Goal: Information Seeking & Learning: Learn about a topic

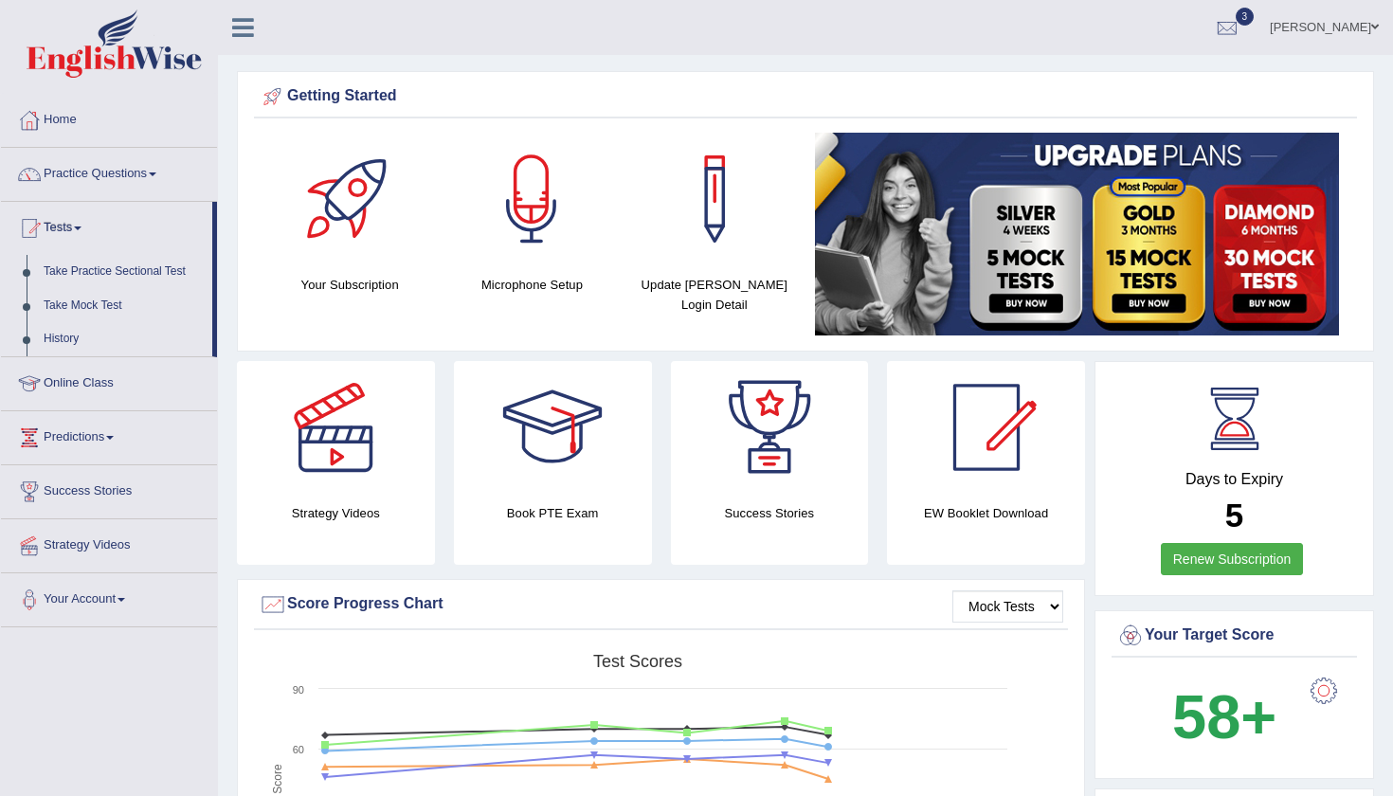
click at [64, 220] on link "Tests" at bounding box center [106, 225] width 211 height 47
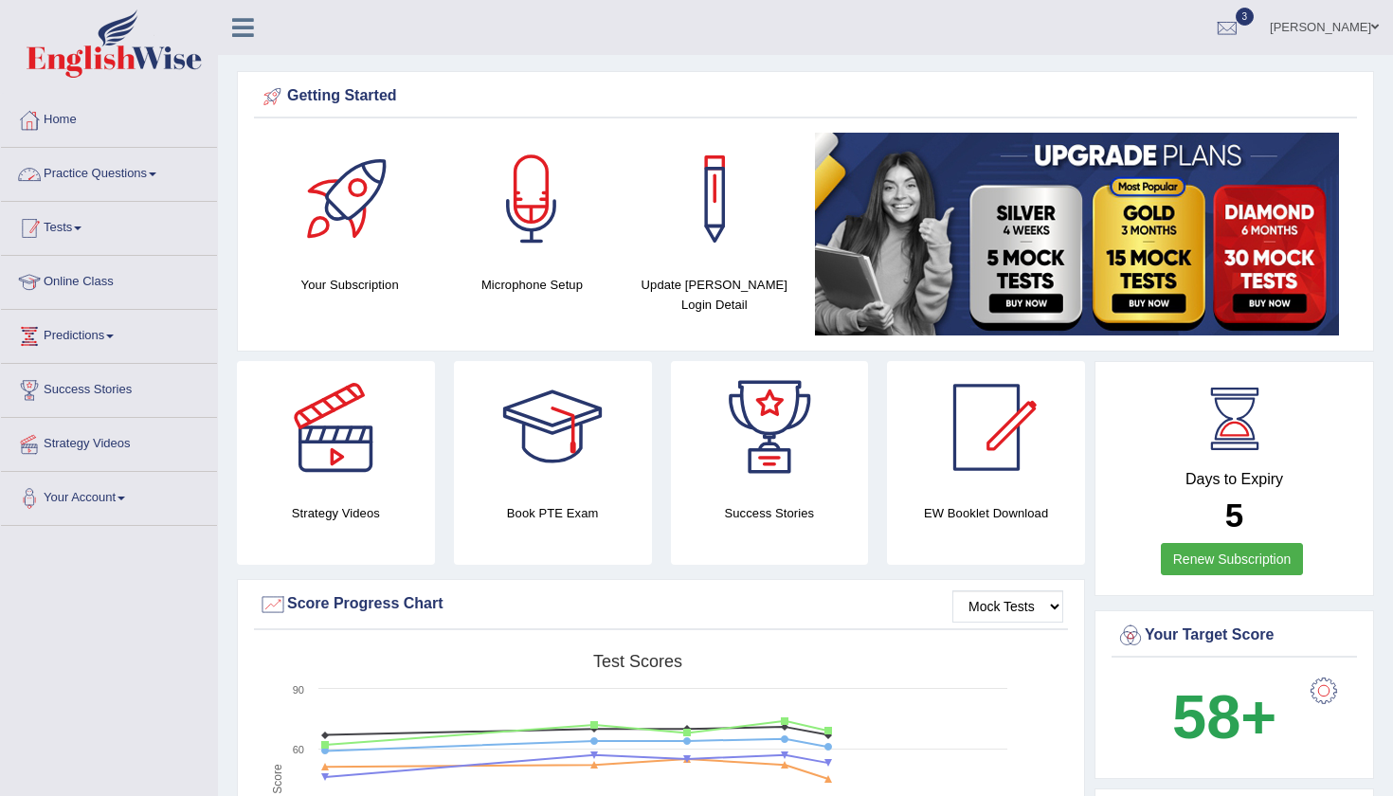
click at [65, 233] on link "Tests" at bounding box center [109, 225] width 216 height 47
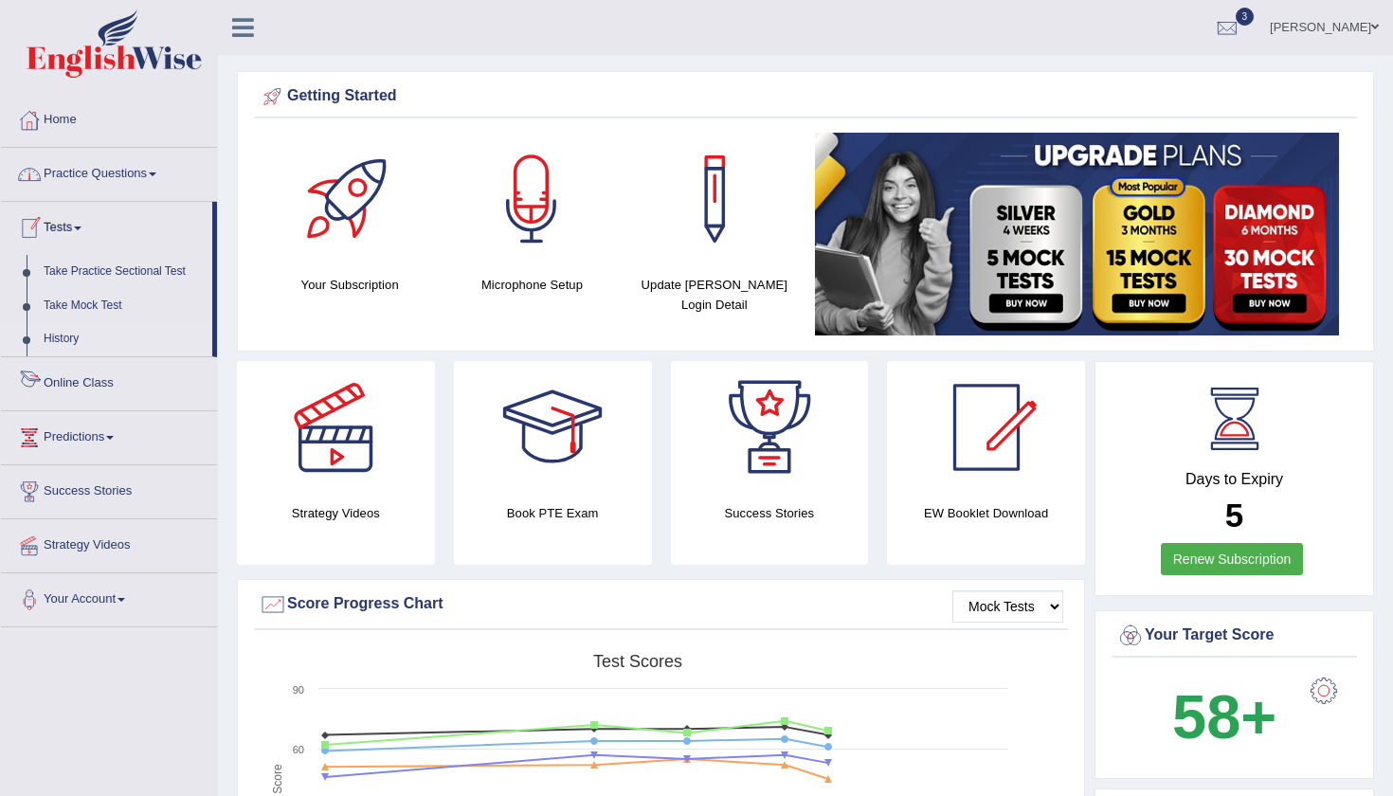
click at [64, 341] on link "History" at bounding box center [123, 339] width 177 height 34
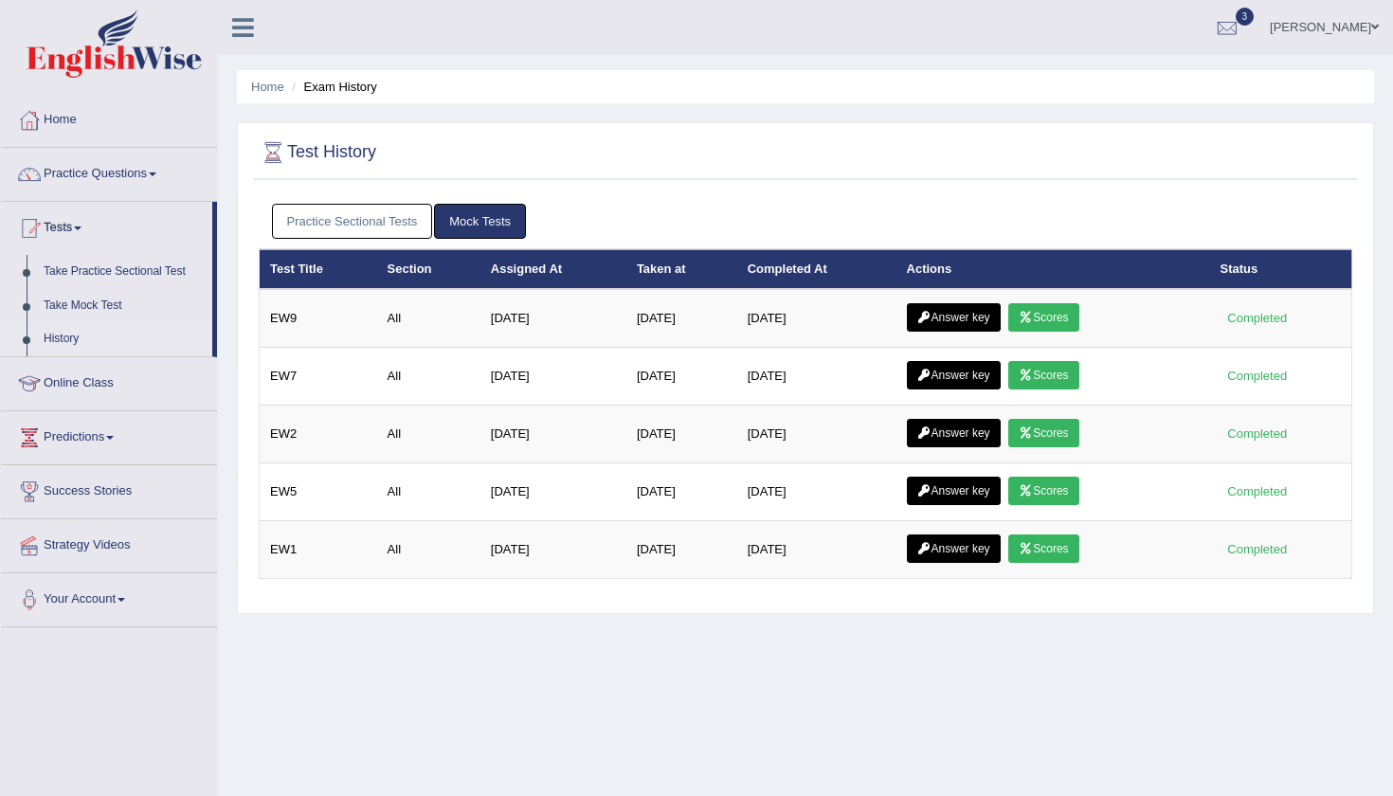
click at [416, 212] on link "Practice Sectional Tests" at bounding box center [352, 221] width 161 height 35
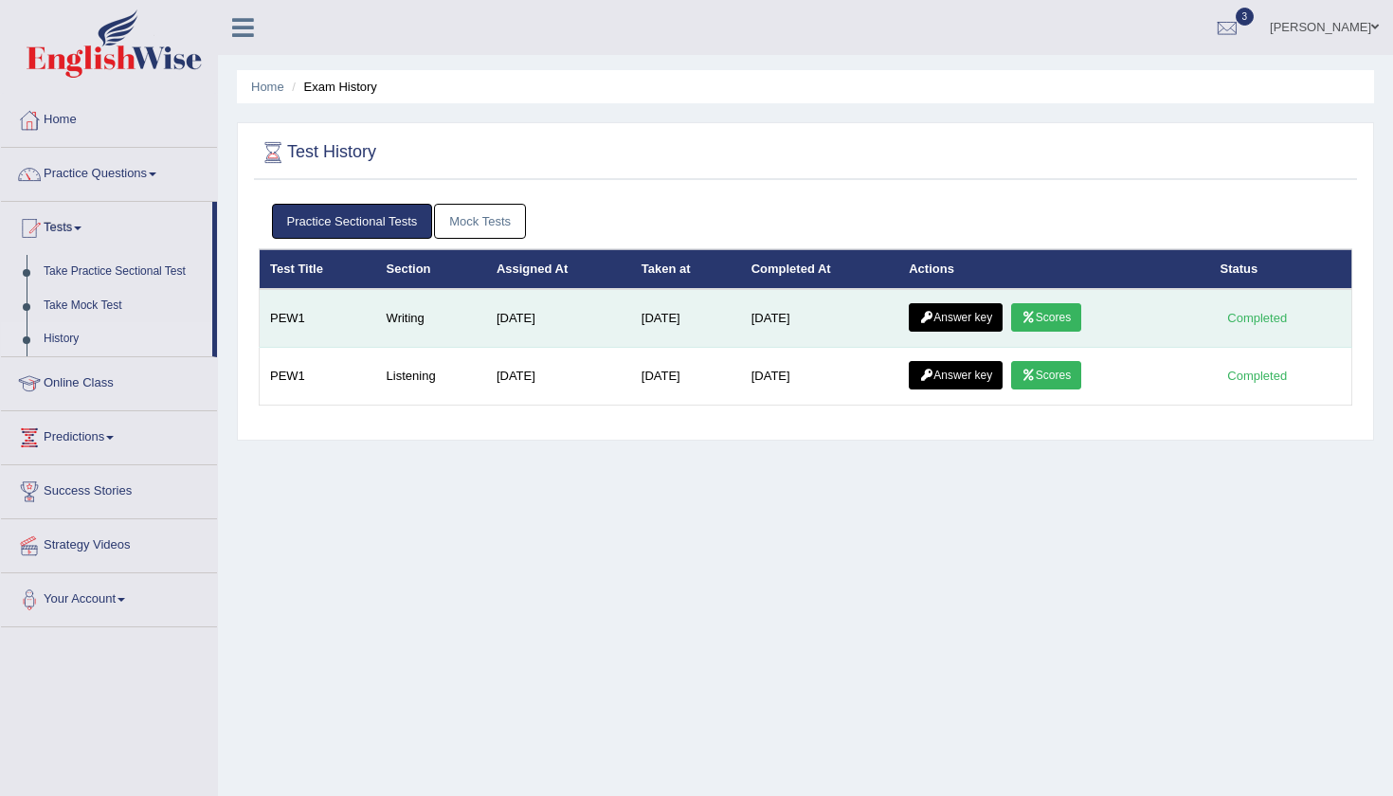
click at [1076, 324] on link "Scores" at bounding box center [1046, 317] width 70 height 28
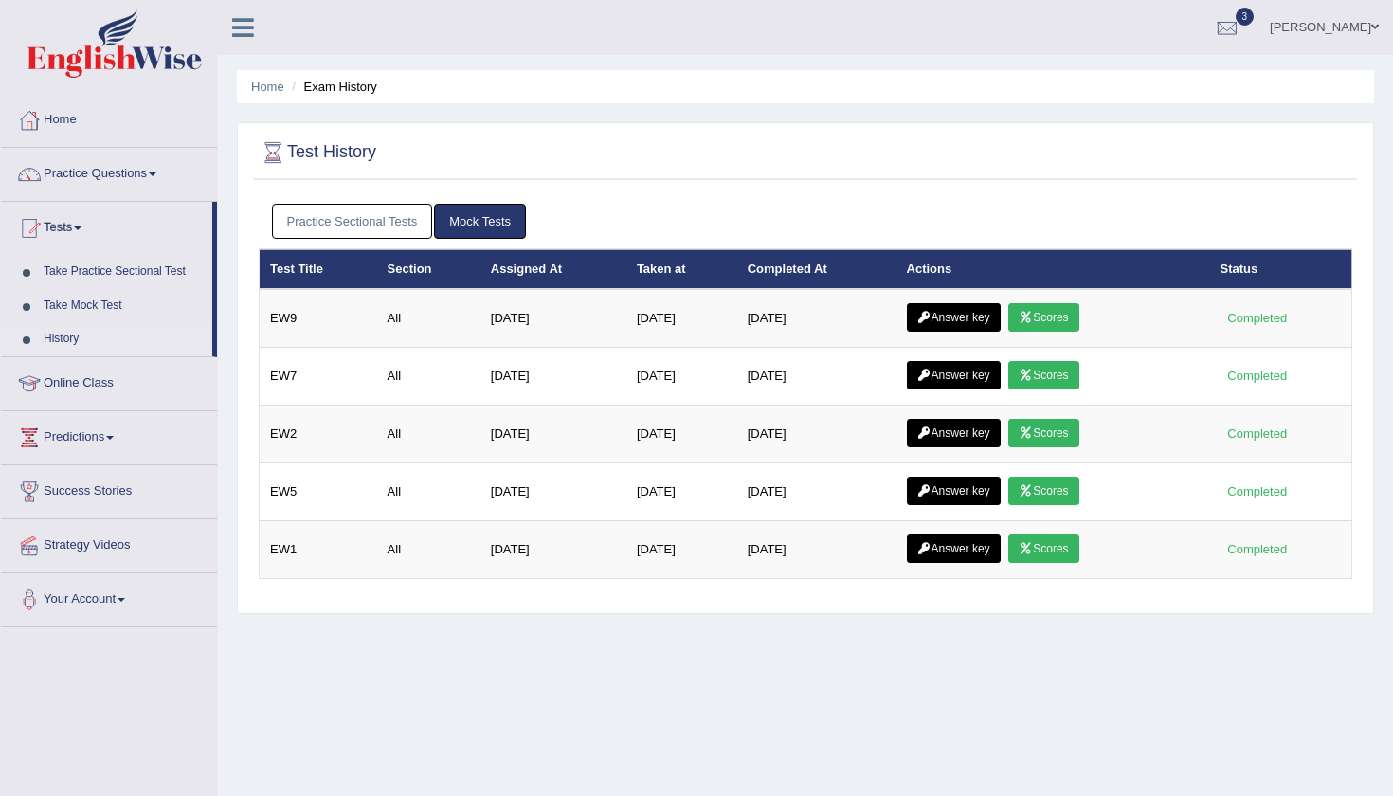
click at [394, 231] on link "Practice Sectional Tests" at bounding box center [352, 221] width 161 height 35
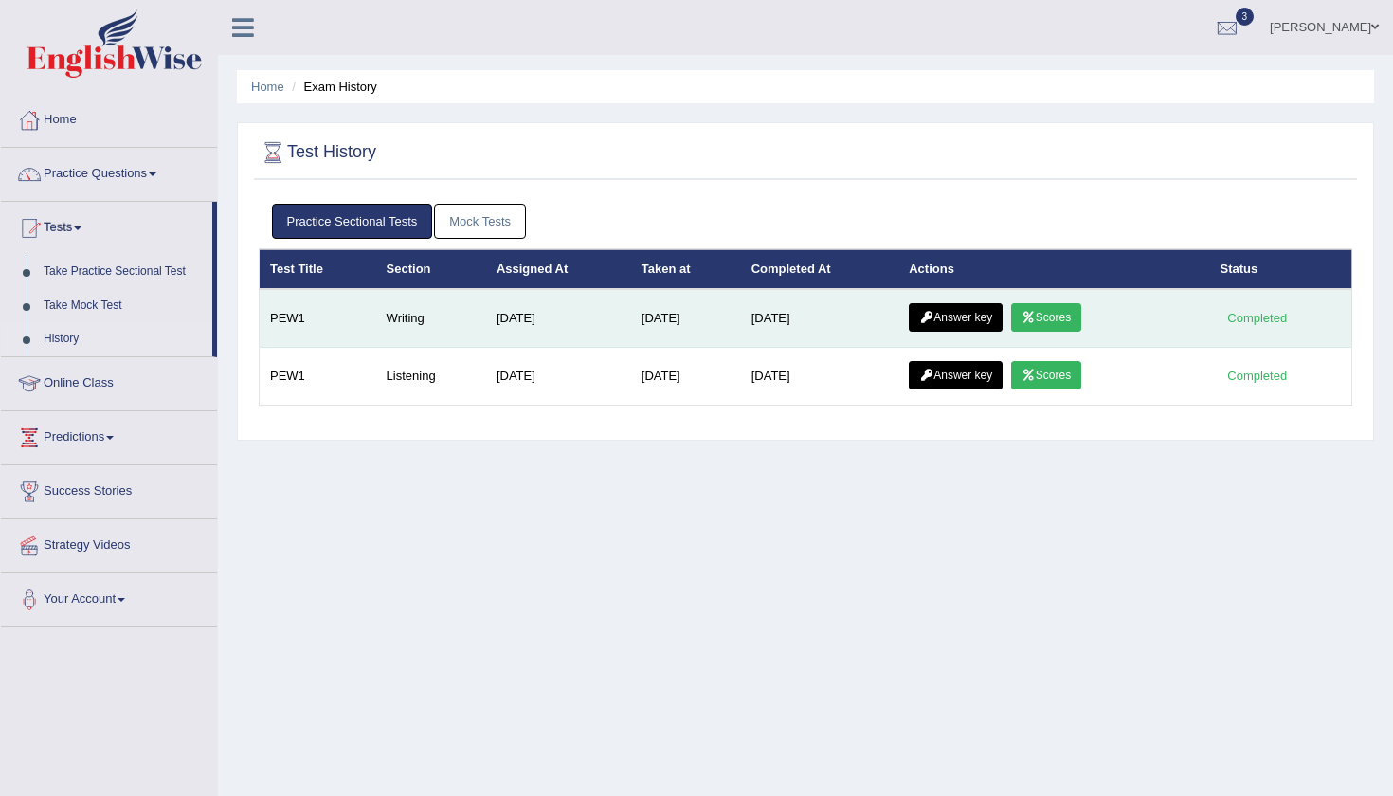
click at [942, 317] on link "Answer key" at bounding box center [956, 317] width 94 height 28
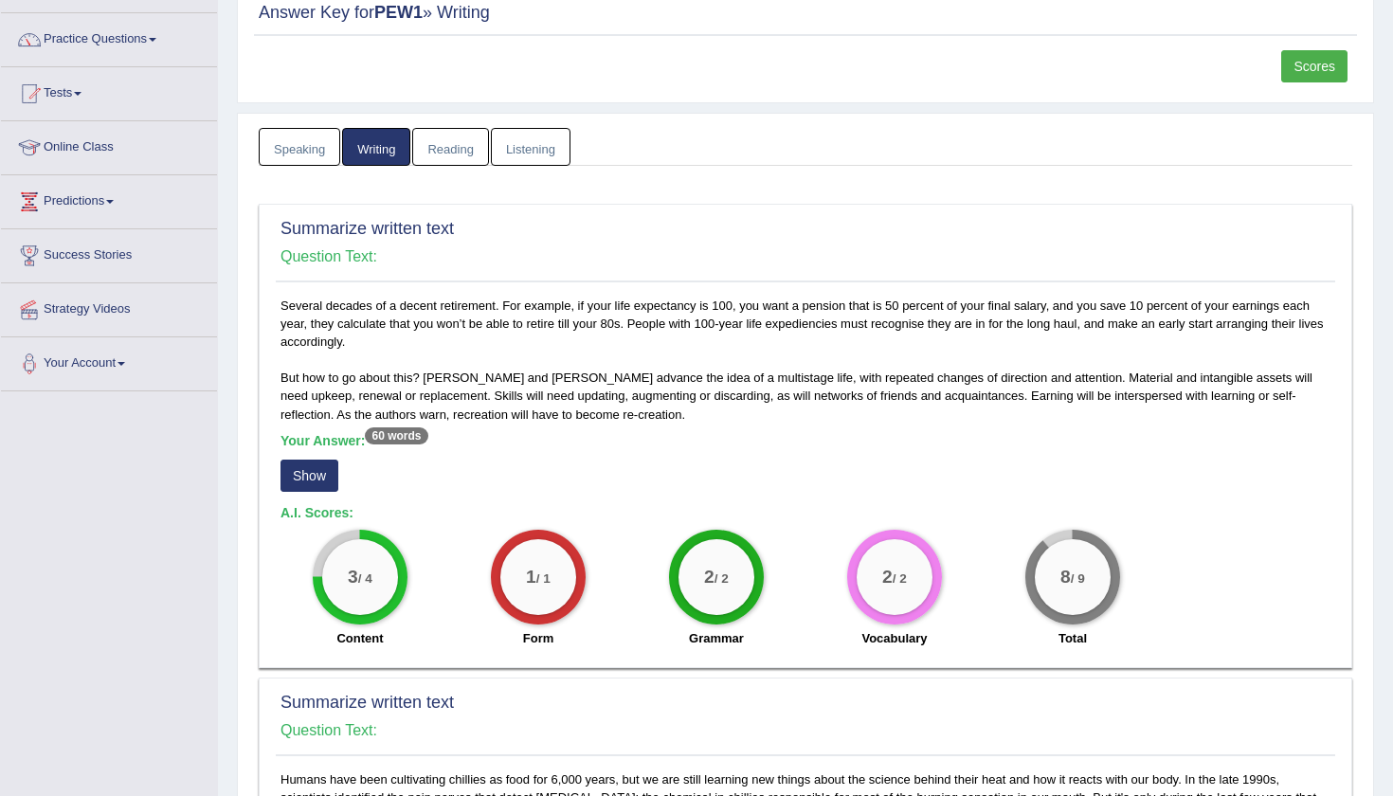
scroll to position [309, 0]
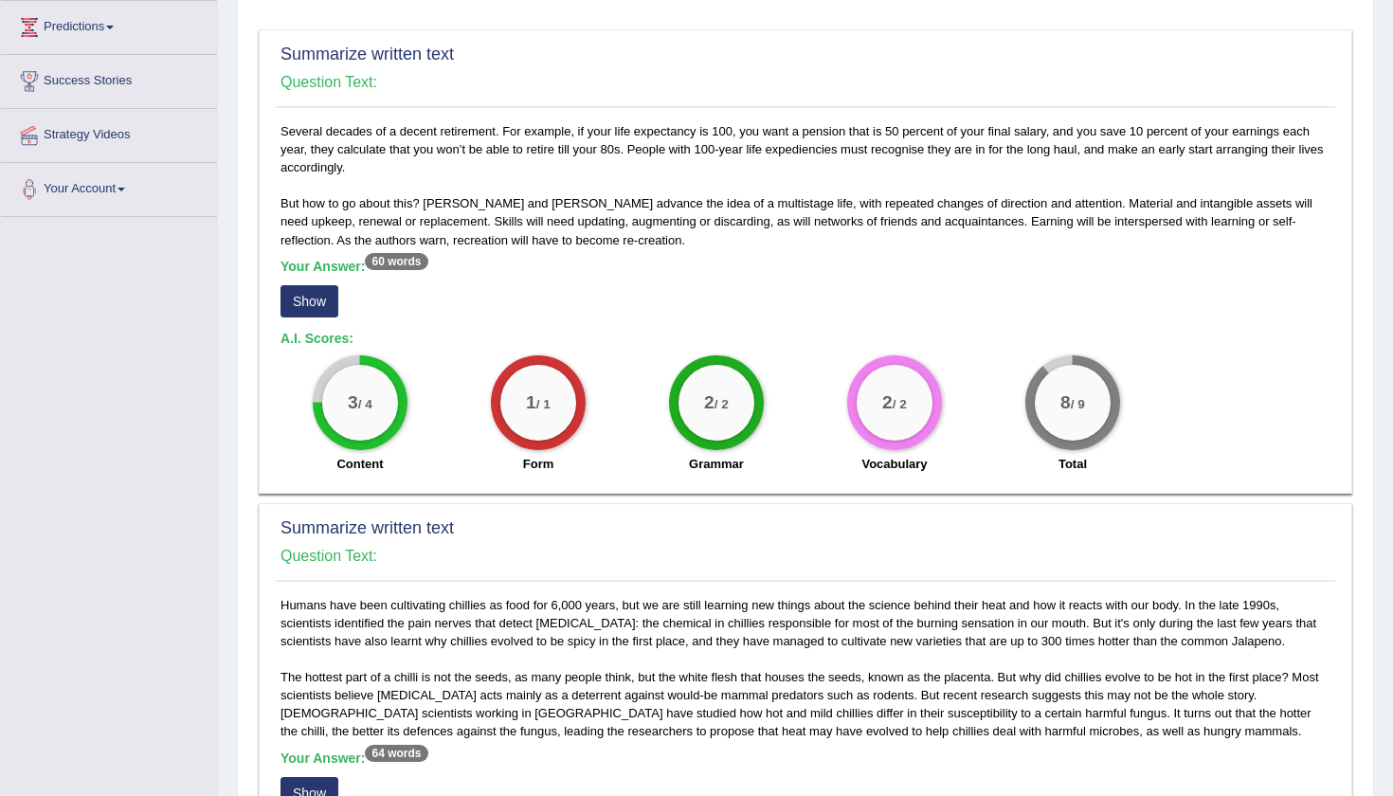
drag, startPoint x: 428, startPoint y: 522, endPoint x: 392, endPoint y: 410, distance: 117.4
click at [392, 410] on div "Summarize written text Question Text: Several decades of a decent retirement. F…" at bounding box center [805, 764] width 1093 height 1470
click at [392, 274] on div "Your Answer: 60 words Show" at bounding box center [805, 290] width 1050 height 63
click at [311, 298] on button "Show" at bounding box center [309, 301] width 58 height 32
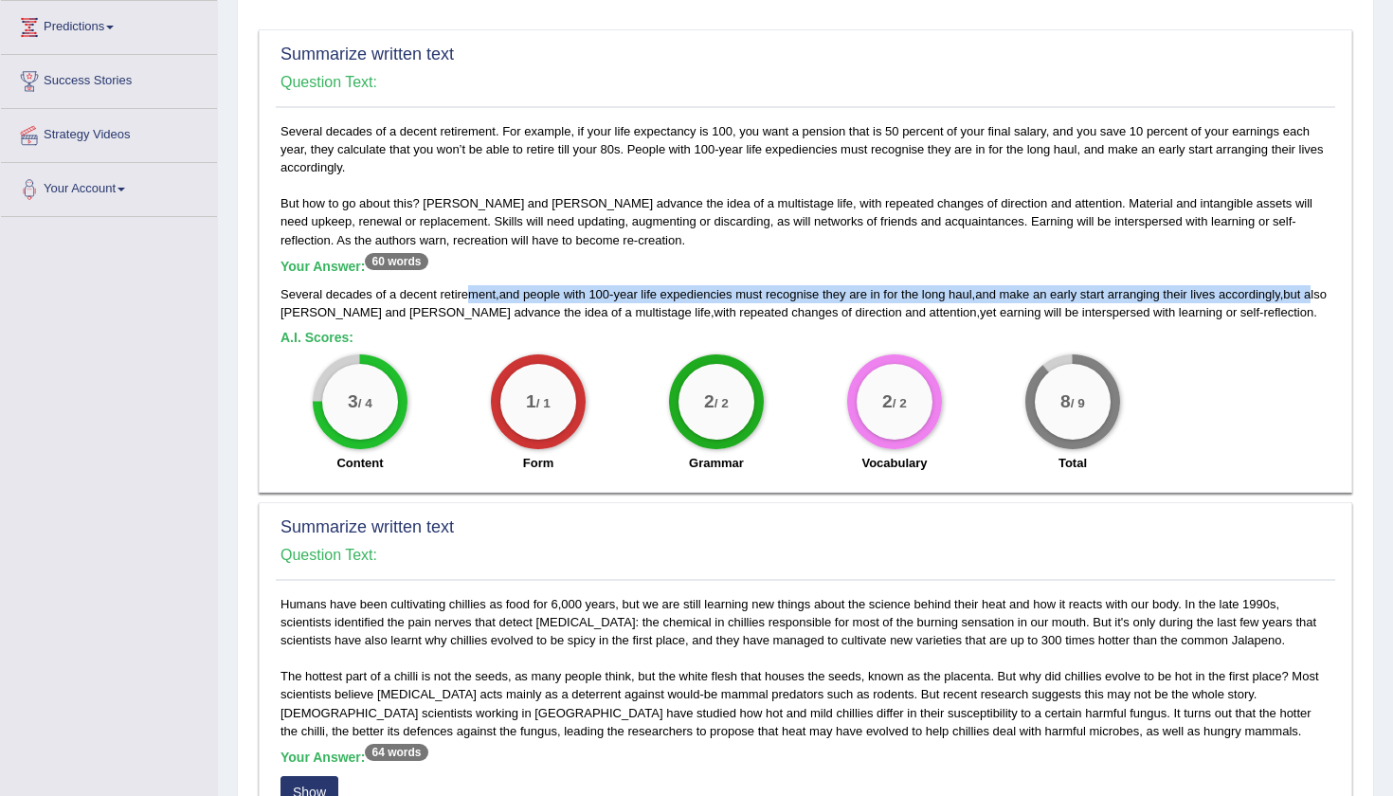
drag, startPoint x: 288, startPoint y: 304, endPoint x: 467, endPoint y: 287, distance: 179.9
click at [467, 287] on div "Several decades of a decent retirement , and people with 100 - year life expedi…" at bounding box center [805, 303] width 1050 height 36
click at [467, 287] on span "retirement" at bounding box center [468, 294] width 56 height 14
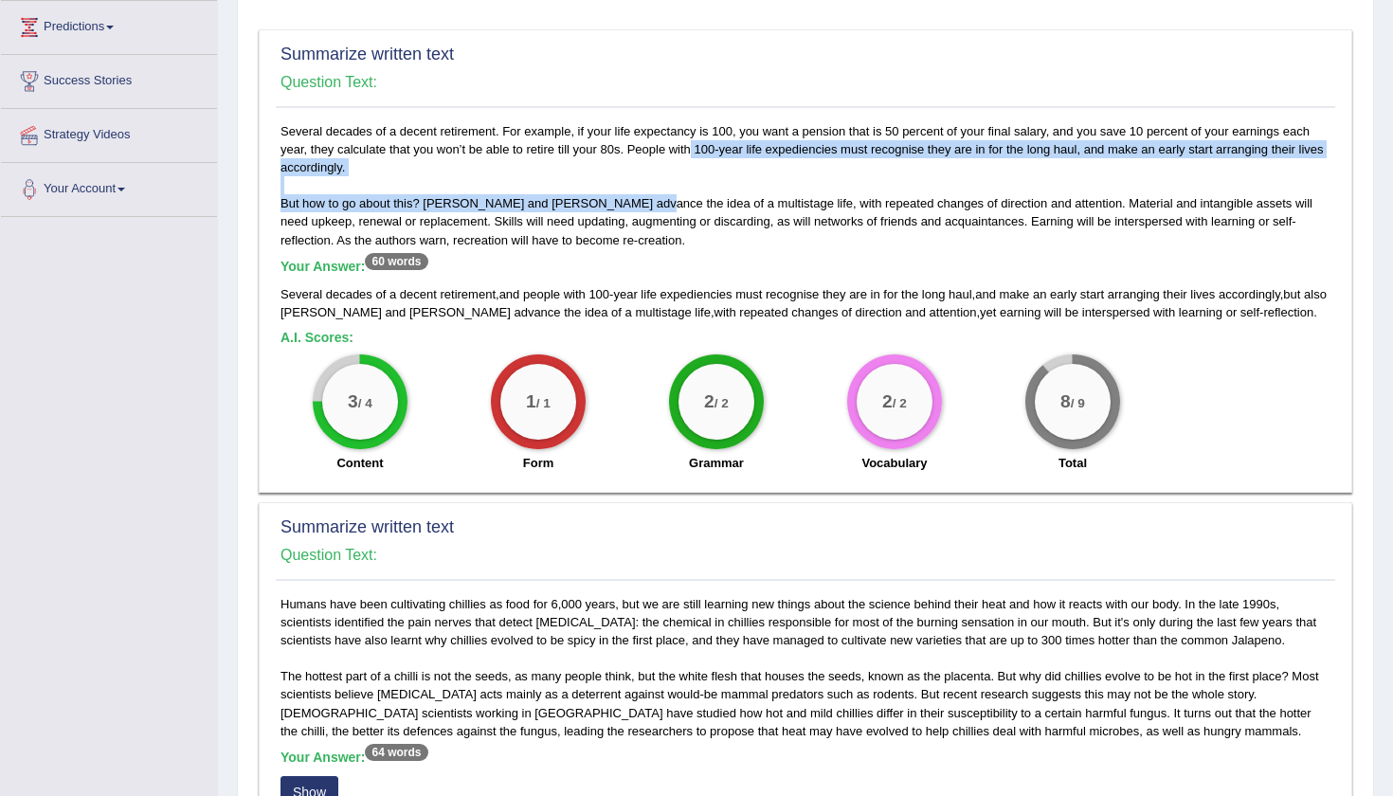
drag, startPoint x: 630, startPoint y: 143, endPoint x: 630, endPoint y: 189, distance: 45.5
click at [630, 189] on div "Several decades of a decent retirement. For example, if your life expectancy is…" at bounding box center [805, 302] width 1059 height 361
click at [629, 185] on div "Several decades of a decent retirement. For example, if your life expectancy is…" at bounding box center [805, 302] width 1059 height 361
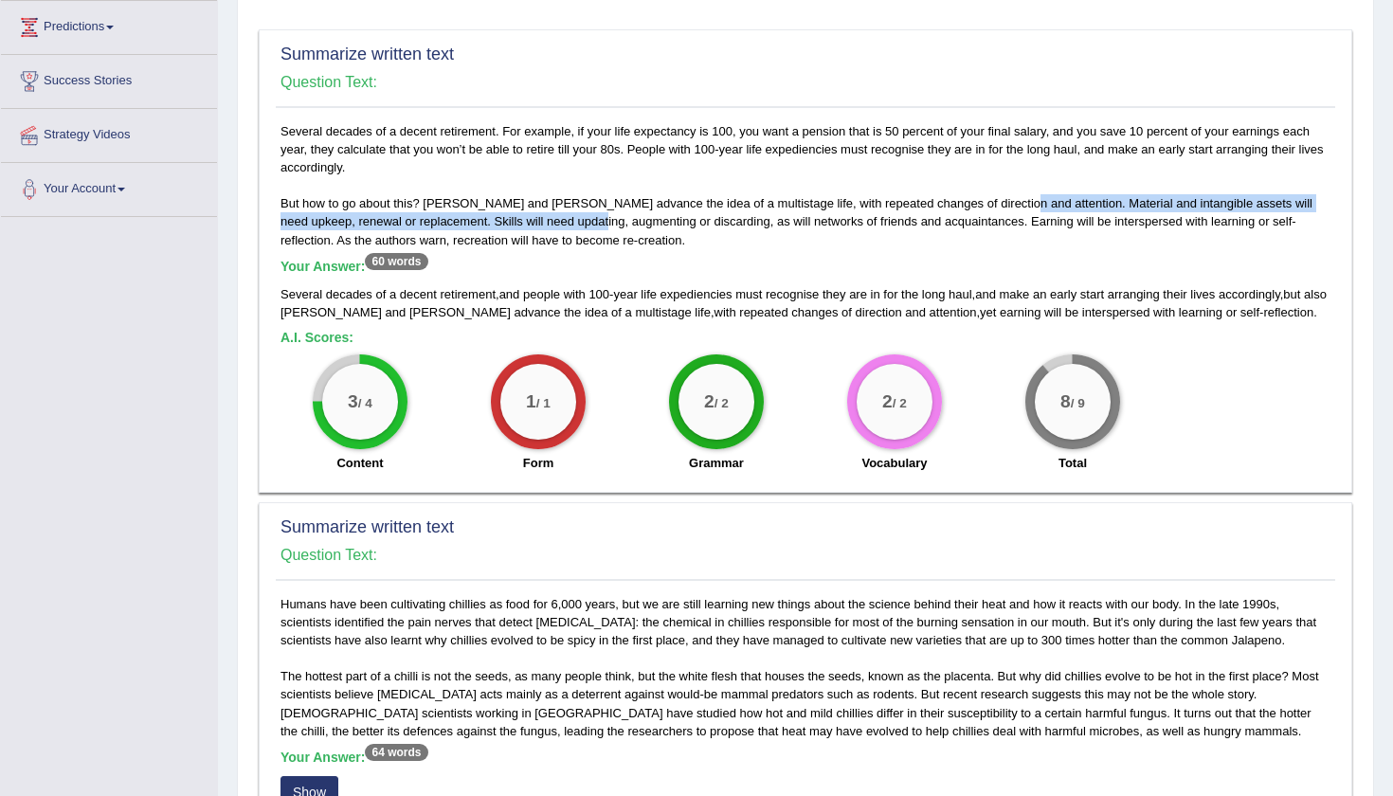
drag, startPoint x: 995, startPoint y: 203, endPoint x: 568, endPoint y: 217, distance: 426.6
click at [568, 217] on div "Several decades of a decent retirement. For example, if your life expectancy is…" at bounding box center [805, 302] width 1059 height 361
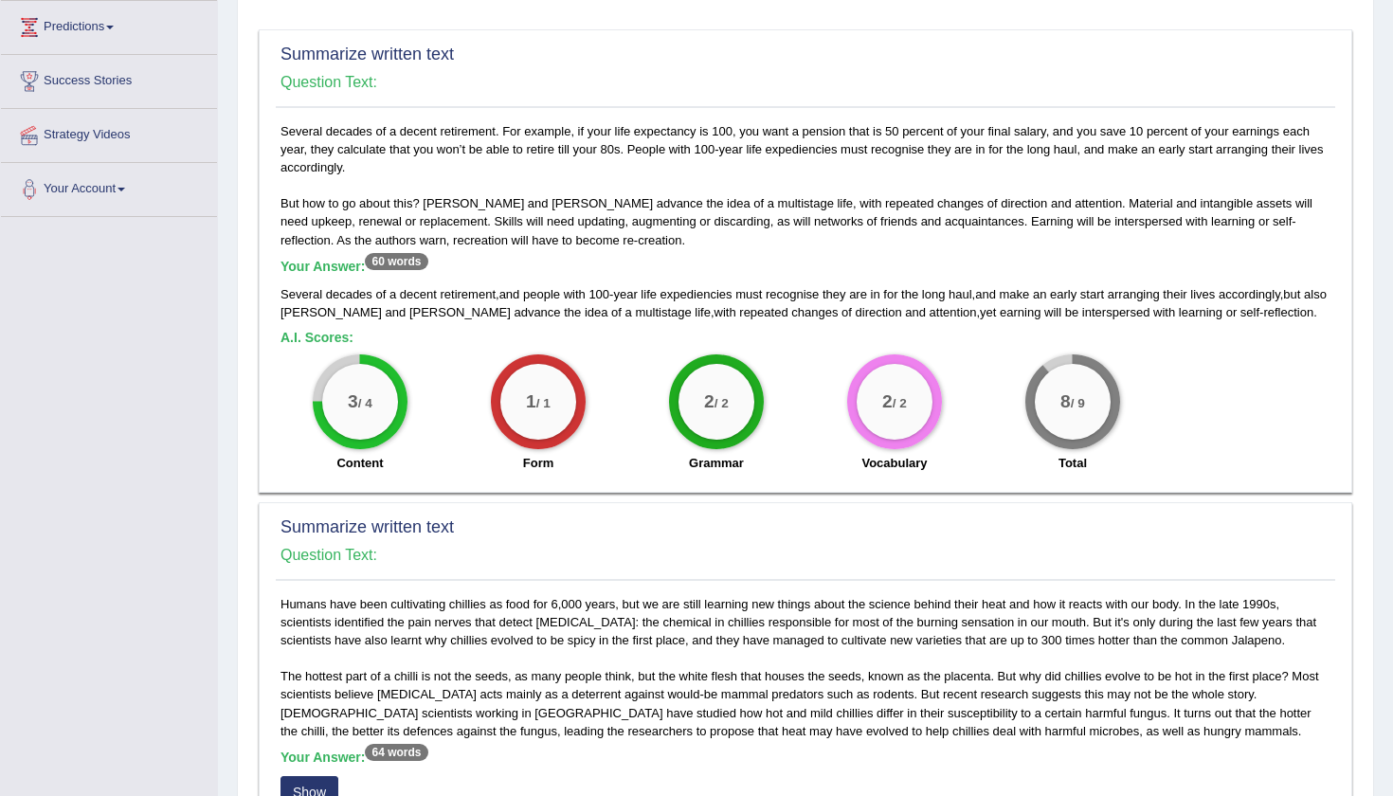
click at [1118, 209] on div "Several decades of a decent retirement. For example, if your life expectancy is…" at bounding box center [805, 302] width 1059 height 361
drag, startPoint x: 1001, startPoint y: 196, endPoint x: 433, endPoint y: 214, distance: 568.7
click at [433, 214] on div "Several decades of a decent retirement. For example, if your life expectancy is…" at bounding box center [805, 302] width 1059 height 361
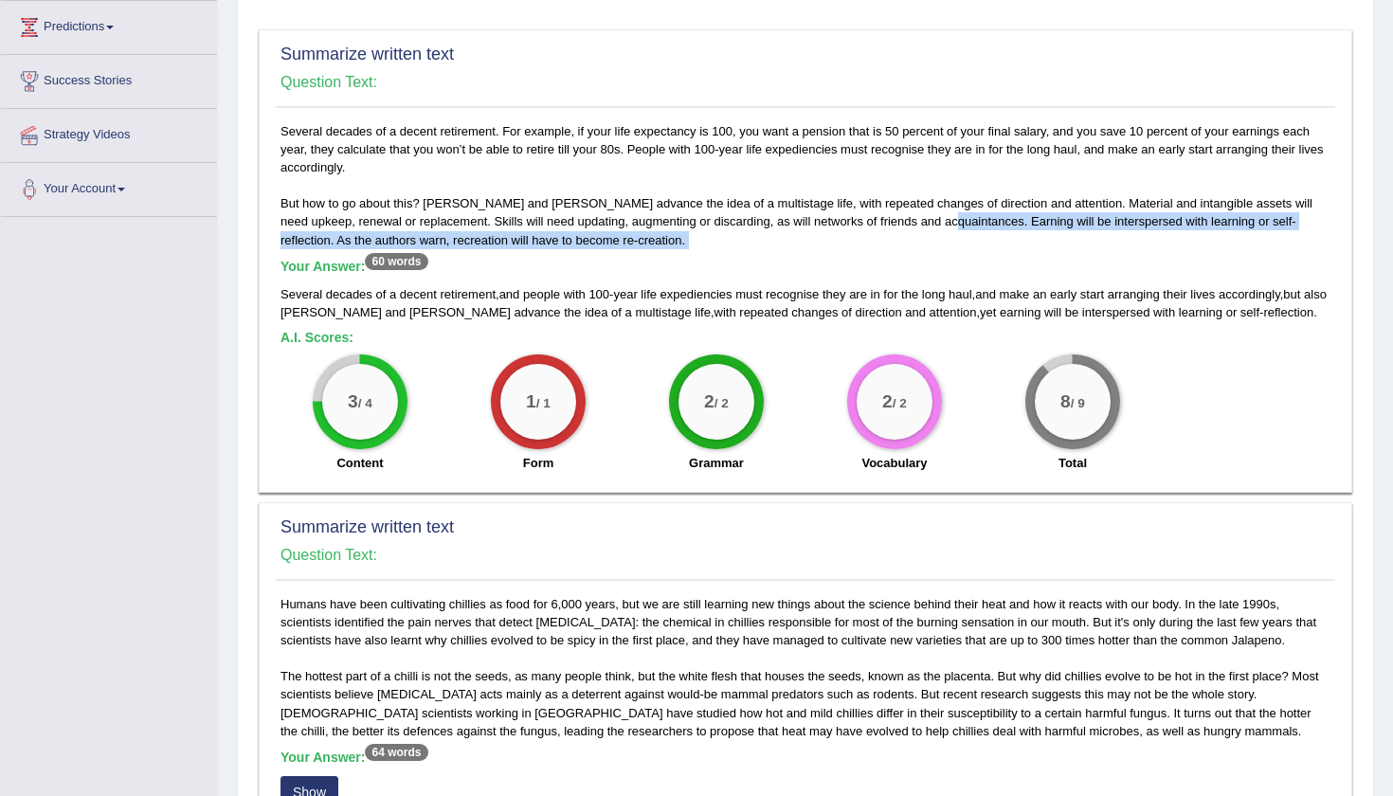
drag, startPoint x: 920, startPoint y: 211, endPoint x: 932, endPoint y: 250, distance: 40.7
click at [932, 250] on div "Several decades of a decent retirement. For example, if your life expectancy is…" at bounding box center [805, 302] width 1059 height 361
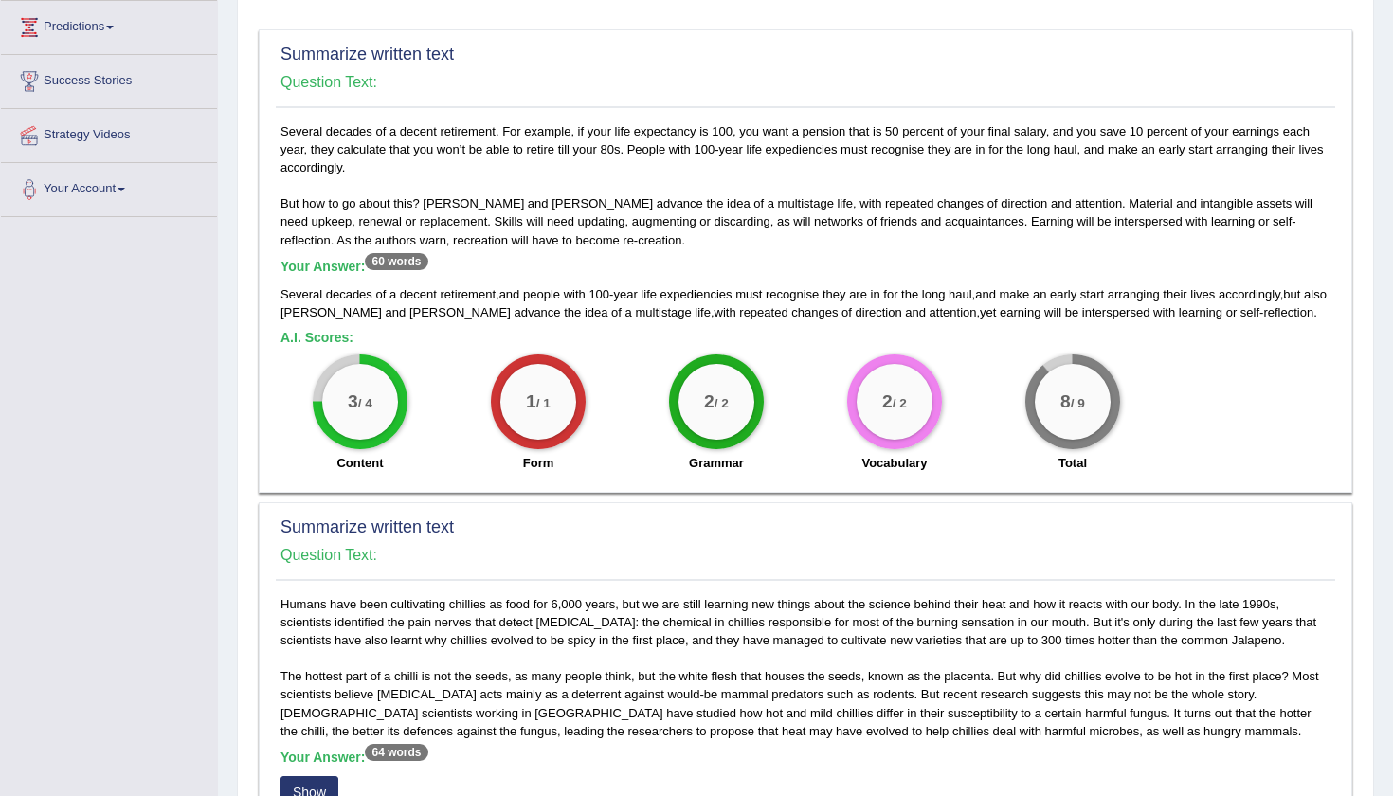
click at [453, 206] on div "Several decades of a decent retirement. For example, if your life expectancy is…" at bounding box center [805, 302] width 1059 height 361
drag, startPoint x: 1002, startPoint y: 199, endPoint x: 1112, endPoint y: 195, distance: 110.0
click at [948, 195] on div "Several decades of a decent retirement. For example, if your life expectancy is…" at bounding box center [805, 302] width 1059 height 361
click at [1112, 195] on div "Several decades of a decent retirement. For example, if your life expectancy is…" at bounding box center [805, 302] width 1059 height 361
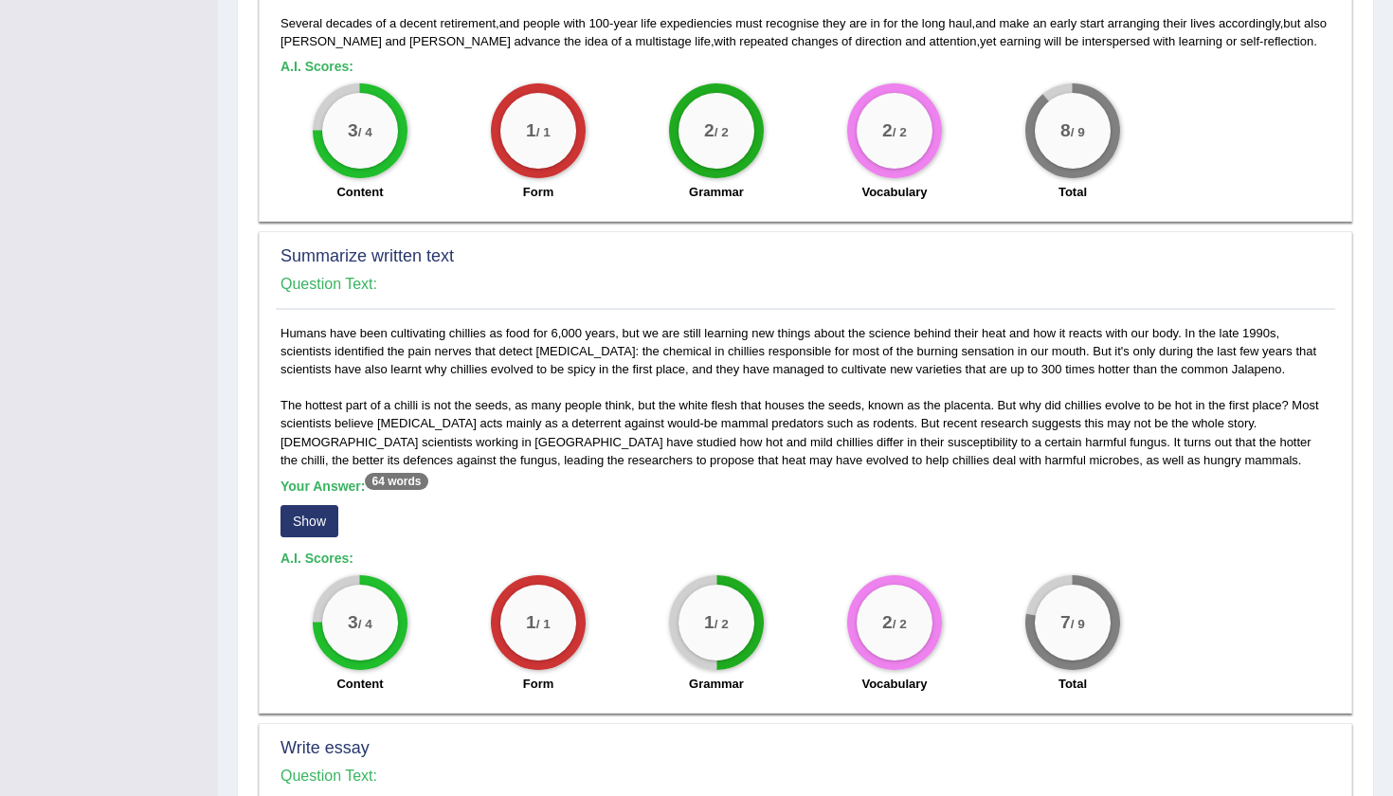
scroll to position [604, 0]
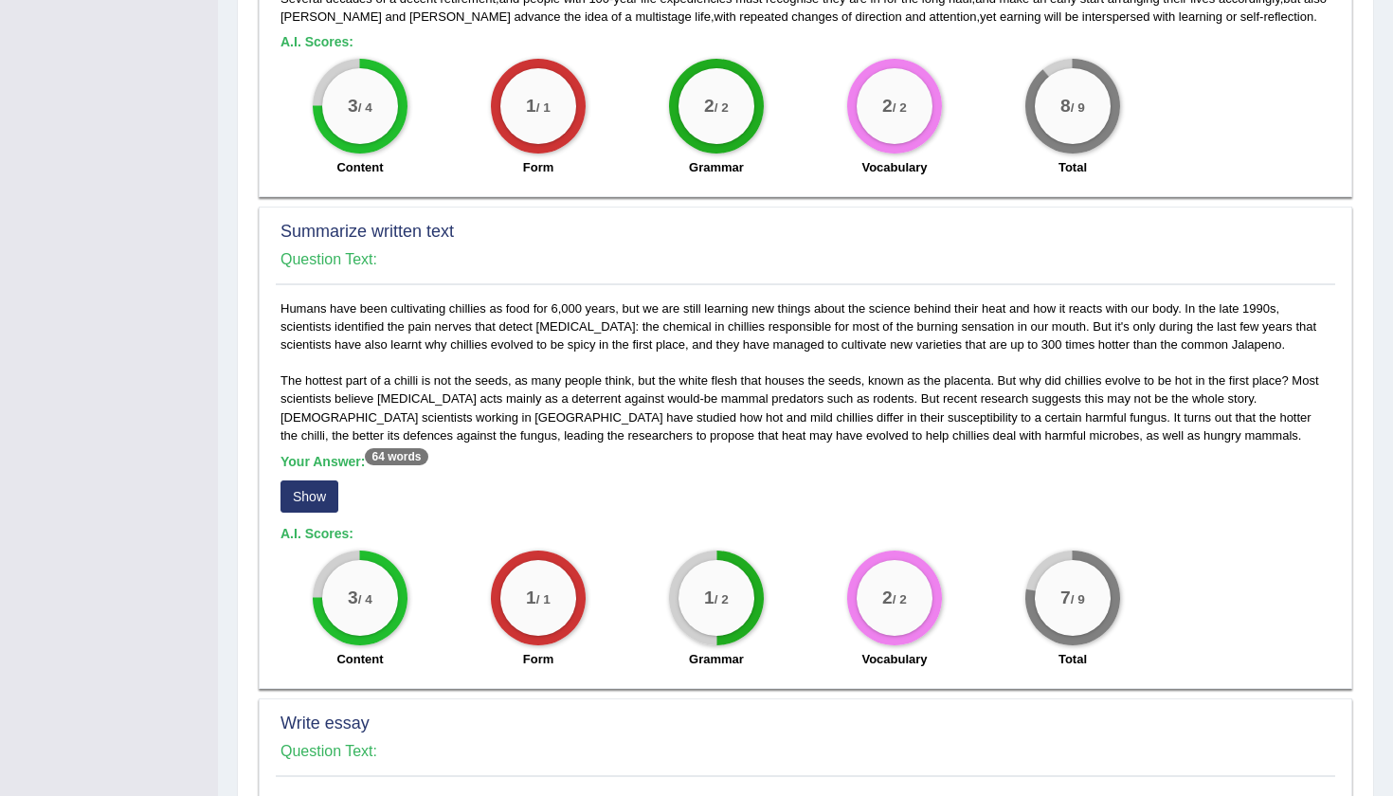
click at [307, 493] on button "Show" at bounding box center [309, 496] width 58 height 32
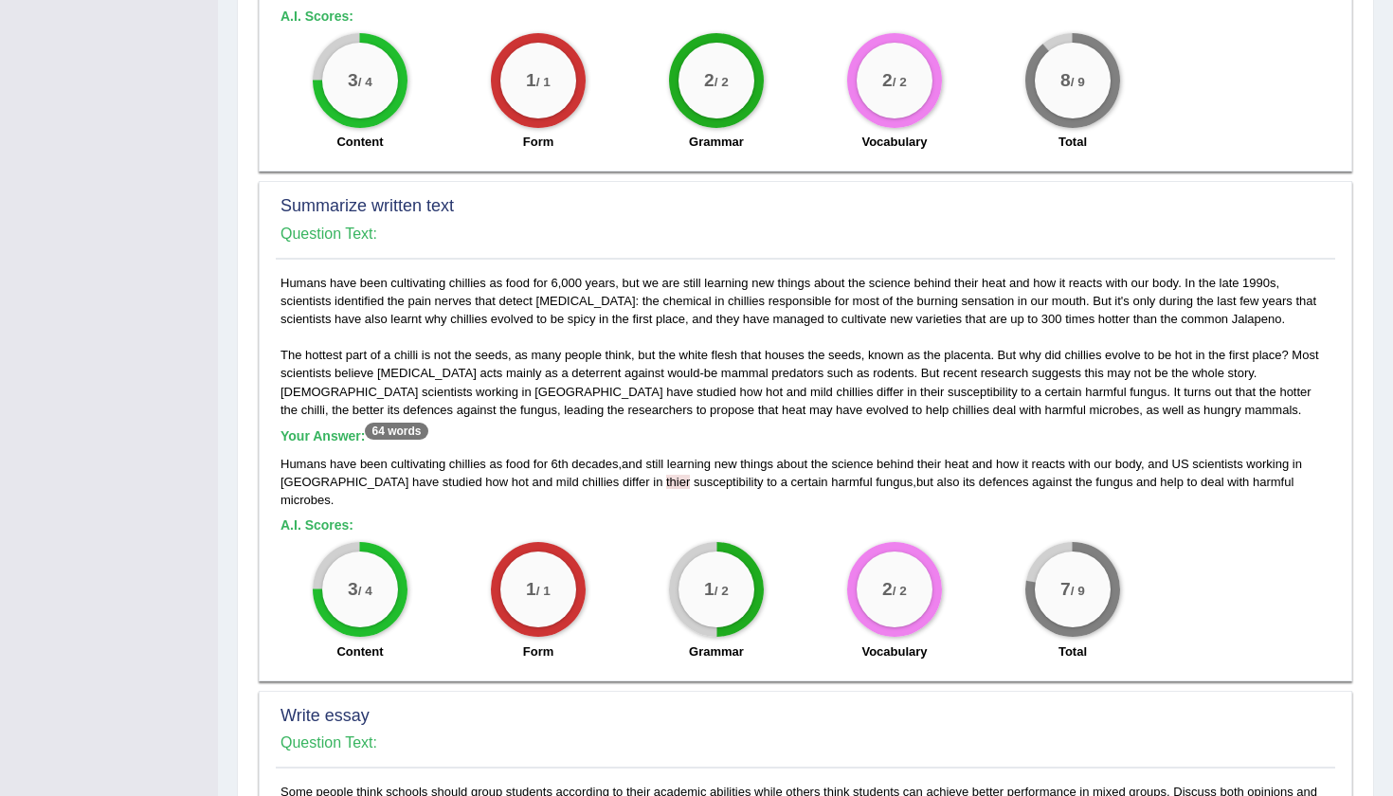
scroll to position [632, 0]
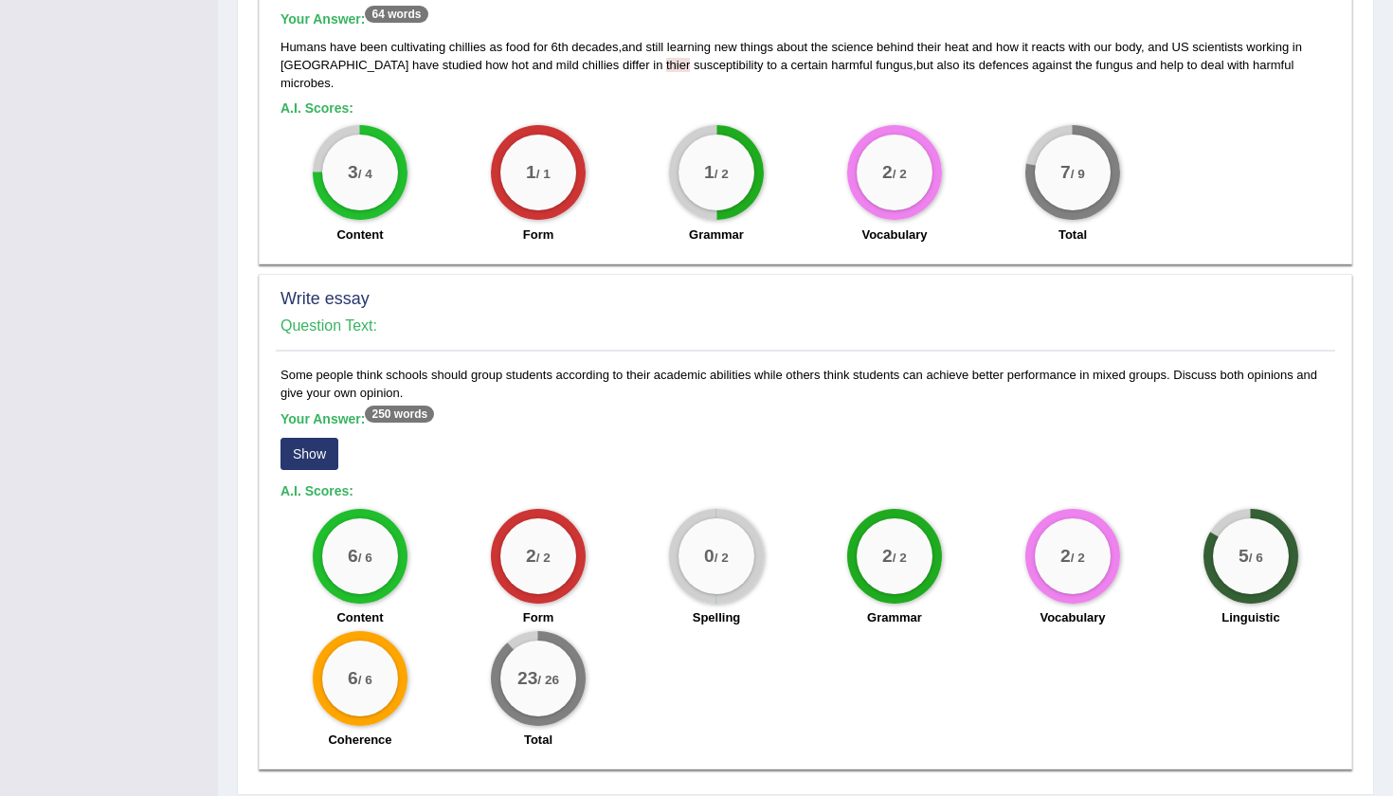
click at [321, 438] on button "Show" at bounding box center [309, 454] width 58 height 32
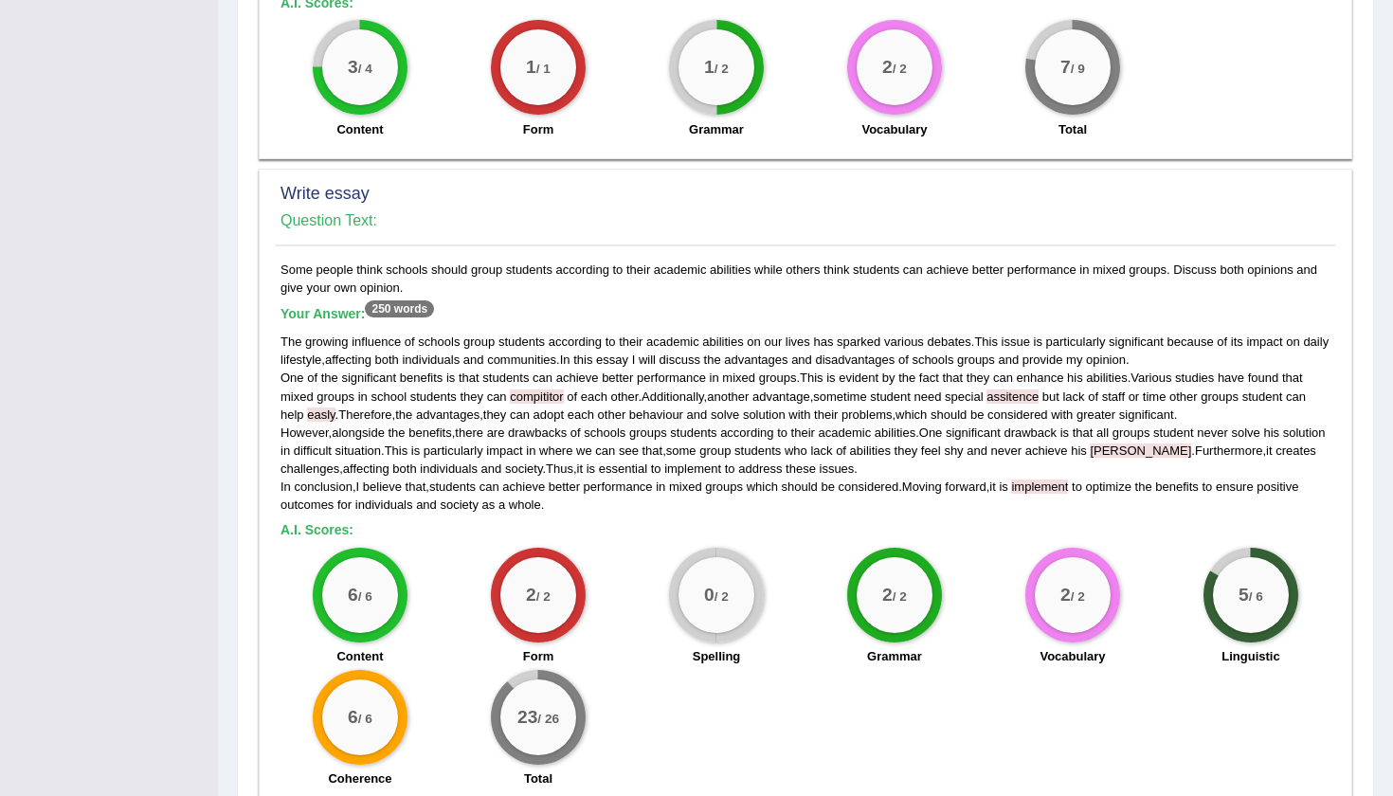
scroll to position [1153, 0]
drag, startPoint x: 470, startPoint y: 235, endPoint x: 506, endPoint y: 244, distance: 37.2
click at [506, 260] on div "Some people think schools should group students according to their academic abi…" at bounding box center [805, 528] width 1059 height 537
drag, startPoint x: 933, startPoint y: 333, endPoint x: 1205, endPoint y: 331, distance: 271.9
click at [1205, 332] on div "The growing influence of schools group students according to their academic abi…" at bounding box center [805, 422] width 1050 height 181
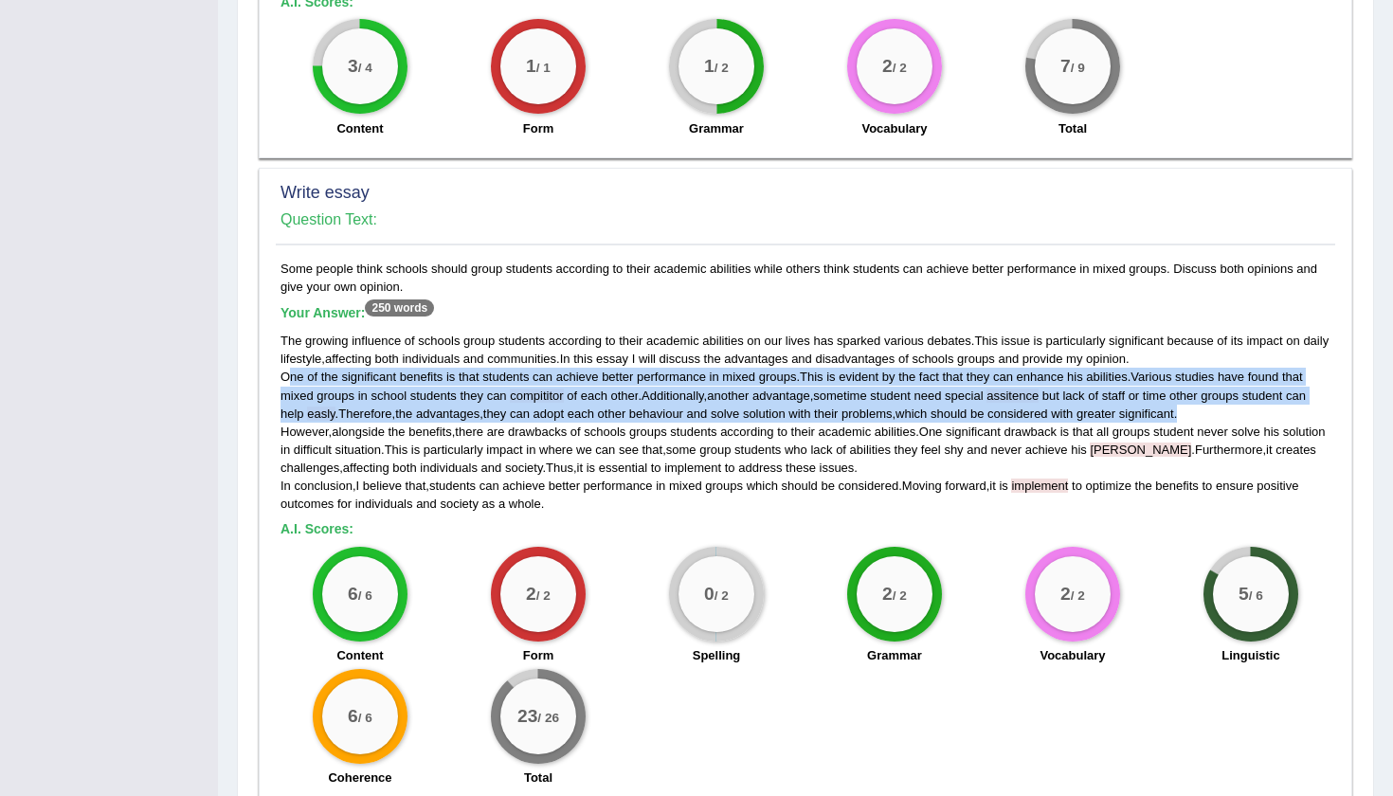
drag, startPoint x: 285, startPoint y: 349, endPoint x: 1241, endPoint y: 386, distance: 956.6
click at [1241, 386] on div "The growing influence of schools group students according to their academic abi…" at bounding box center [805, 422] width 1050 height 181
